Goal: Information Seeking & Learning: Understand process/instructions

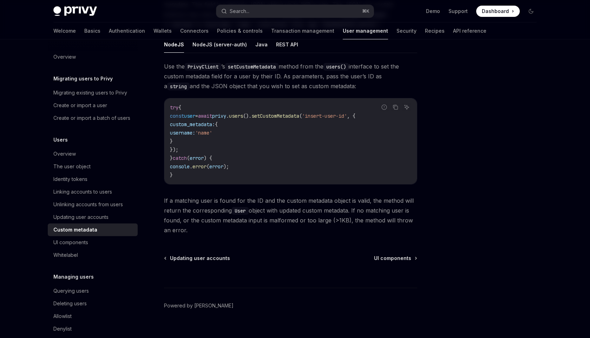
scroll to position [109, 0]
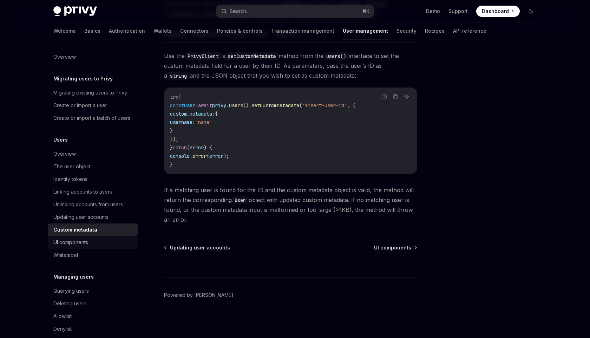
click at [74, 243] on div "UI components" at bounding box center [70, 242] width 35 height 8
type textarea "*"
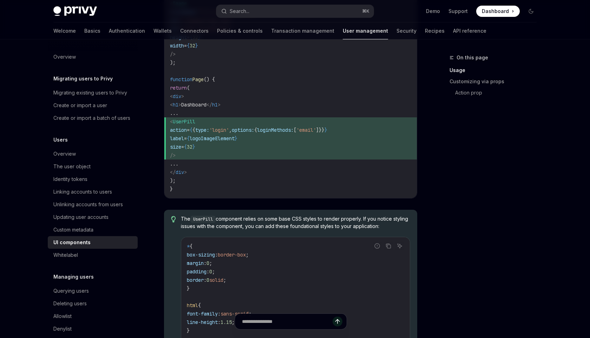
scroll to position [638, 0]
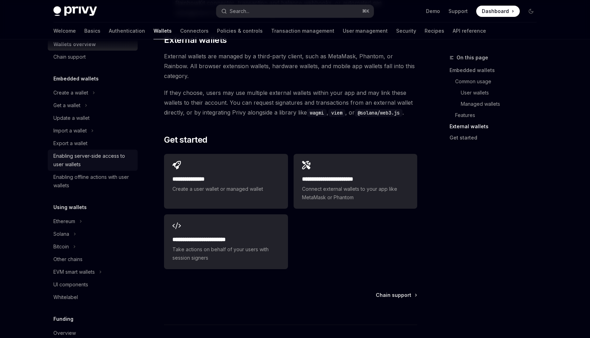
scroll to position [11, 0]
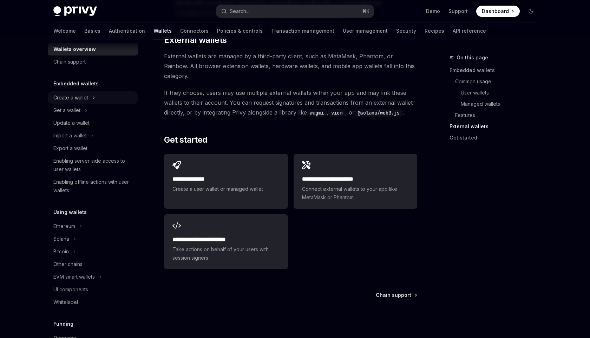
click at [71, 97] on div "Create a wallet" at bounding box center [70, 97] width 35 height 8
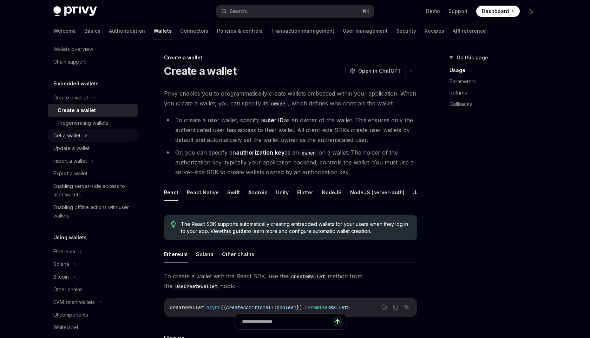
click at [79, 137] on div "Get a wallet" at bounding box center [66, 135] width 27 height 8
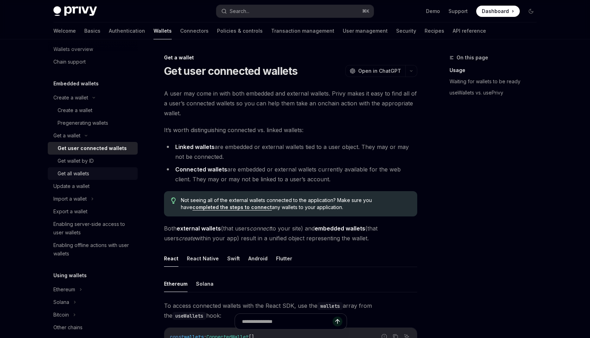
click at [85, 171] on div "Get all wallets" at bounding box center [74, 173] width 32 height 8
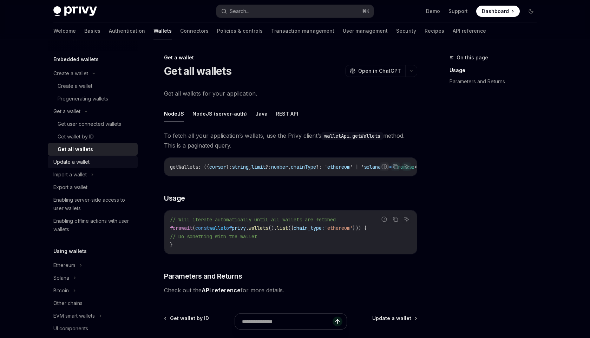
scroll to position [36, 0]
click at [84, 125] on div "Get user connected wallets" at bounding box center [90, 123] width 64 height 8
type textarea "*"
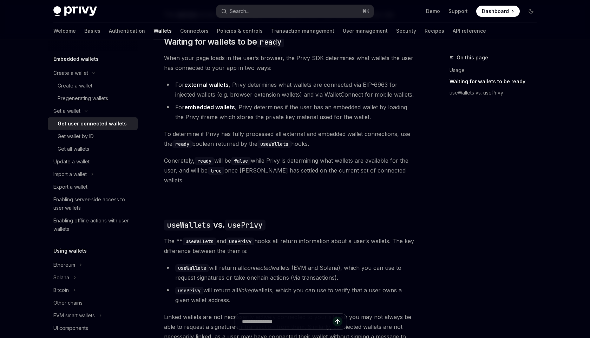
scroll to position [418, 0]
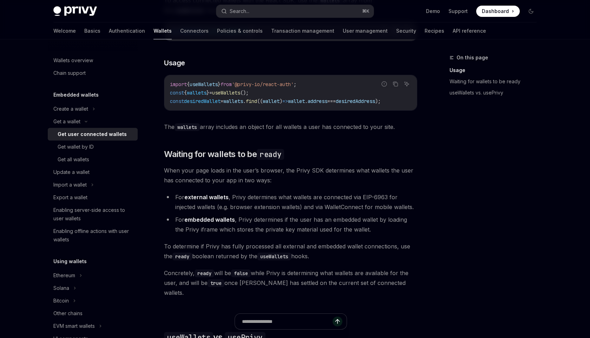
scroll to position [304, 0]
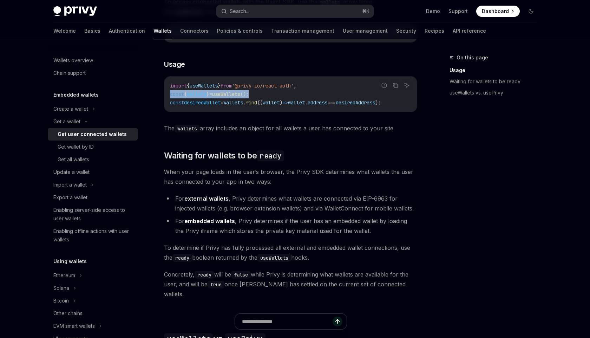
drag, startPoint x: 277, startPoint y: 94, endPoint x: 158, endPoint y: 94, distance: 119.0
click at [158, 94] on div "Get a wallet Get user connected wallets OpenAI Open in ChatGPT OpenAI Open in C…" at bounding box center [225, 196] width 388 height 892
copy span "const { wallets } = useWallets ();"
